Goal: Task Accomplishment & Management: Manage account settings

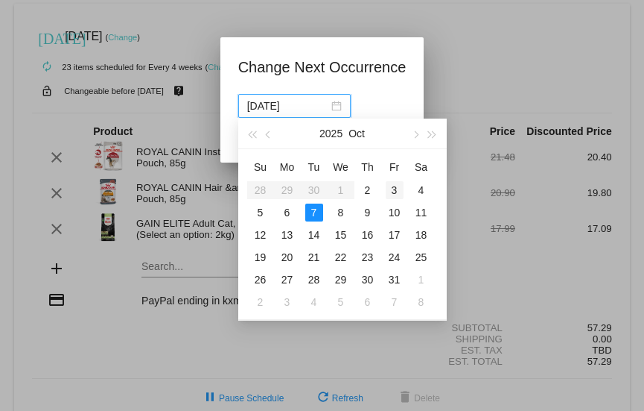
click at [396, 192] on div "3" at bounding box center [395, 190] width 18 height 18
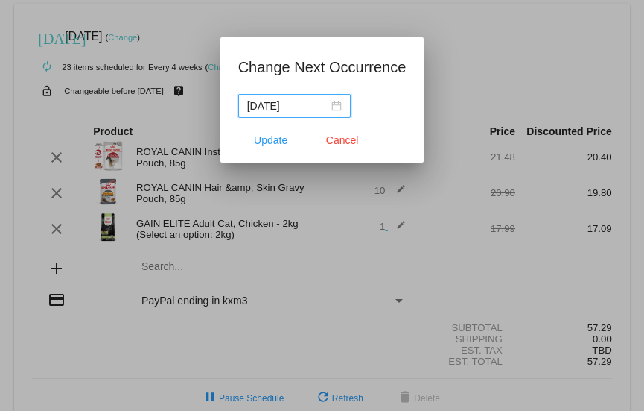
type input "[DATE]"
click at [278, 151] on button "Update" at bounding box center [271, 140] width 66 height 27
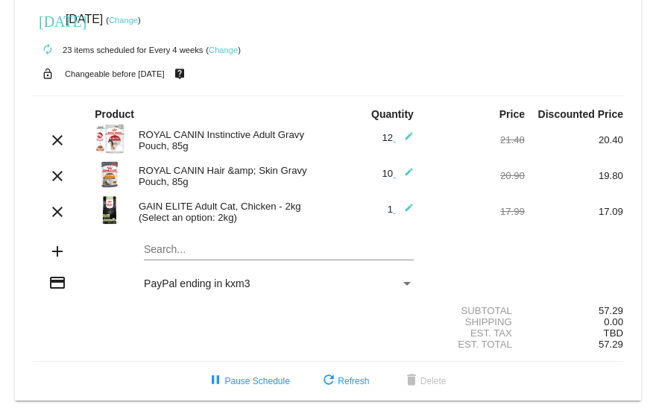
scroll to position [26, 0]
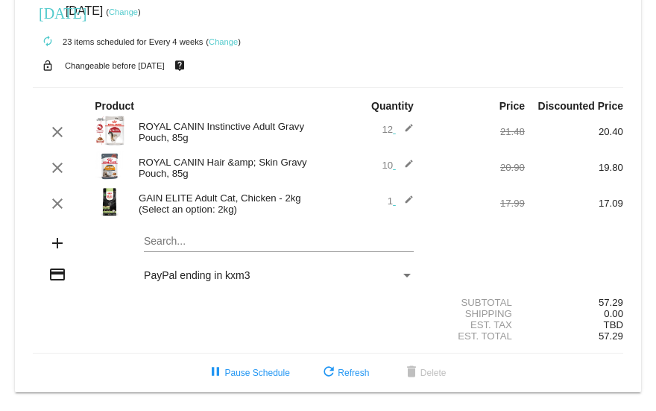
click at [134, 13] on link "Change" at bounding box center [123, 11] width 29 height 9
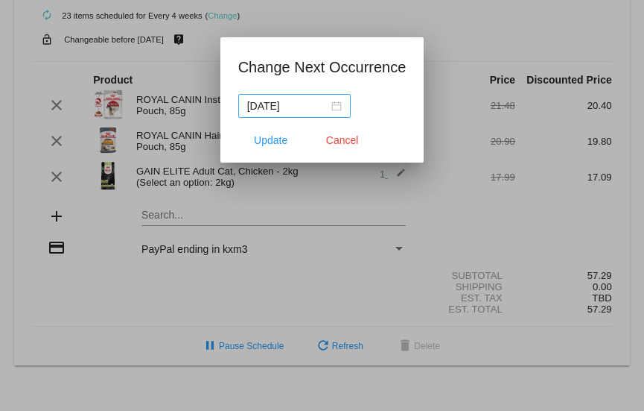
click at [332, 104] on div "[DATE]" at bounding box center [294, 106] width 95 height 16
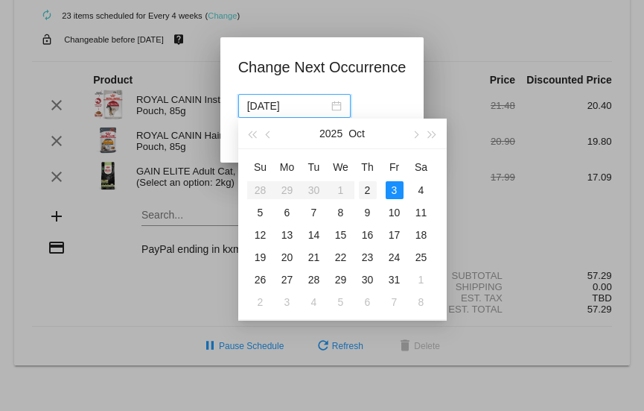
click at [367, 191] on div "2" at bounding box center [368, 190] width 18 height 18
type input "2025-10-02"
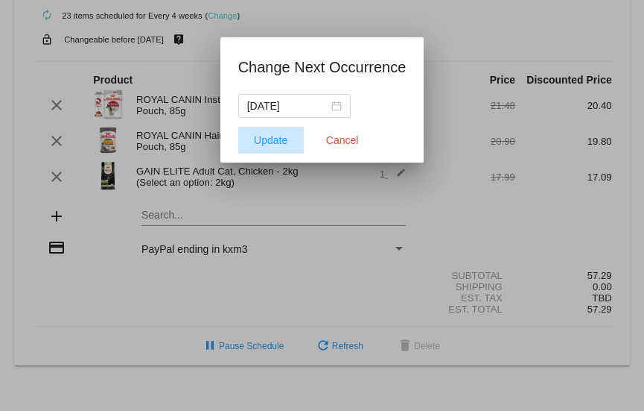
click at [256, 136] on span "Update" at bounding box center [271, 140] width 34 height 12
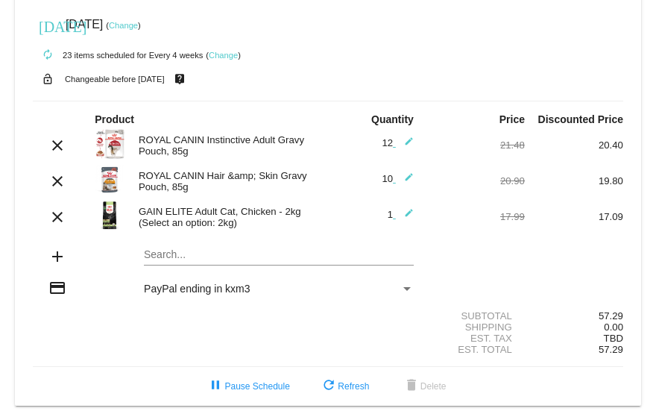
scroll to position [0, 0]
